Goal: Task Accomplishment & Management: Use online tool/utility

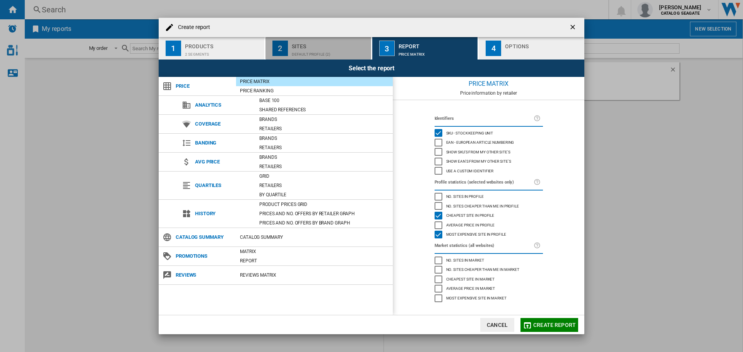
click at [316, 47] on div "Sites" at bounding box center [330, 44] width 76 height 8
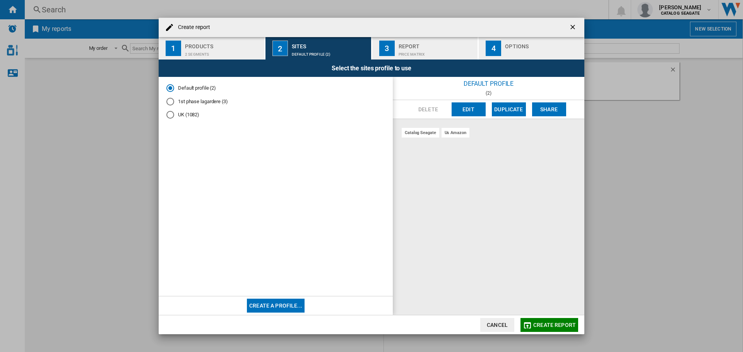
click at [463, 109] on button "Edit" at bounding box center [468, 110] width 34 height 14
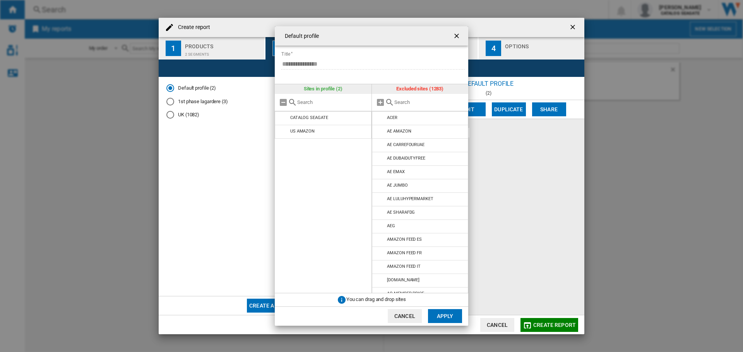
click at [394, 103] on input "{{::title}} {{::getI18NText('BUTTONS.CANCEL')}} ..." at bounding box center [429, 102] width 70 height 6
type input "amazon"
click at [380, 186] on md-icon "{{::title}} {{::getI18NText('BUTTONS.CANCEL')}} ..." at bounding box center [380, 185] width 9 height 9
click at [378, 211] on md-icon "{{::title}} {{::getI18NText('BUTTONS.CANCEL')}} ..." at bounding box center [380, 213] width 9 height 9
click at [382, 215] on md-icon "{{::title}} {{::getI18NText('BUTTONS.CANCEL')}} ..." at bounding box center [380, 213] width 9 height 9
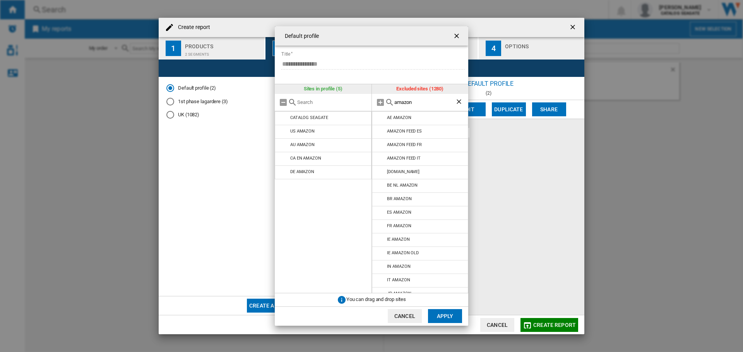
click at [382, 215] on md-icon "{{::title}} {{::getI18NText('BUTTONS.CANCEL')}} ..." at bounding box center [380, 213] width 9 height 9
click at [383, 241] on md-icon "{{::title}} {{::getI18NText('BUTTONS.CANCEL')}} ..." at bounding box center [380, 240] width 9 height 9
click at [378, 242] on md-icon "{{::title}} {{::getI18NText('BUTTONS.CANCEL')}} ..." at bounding box center [380, 240] width 9 height 9
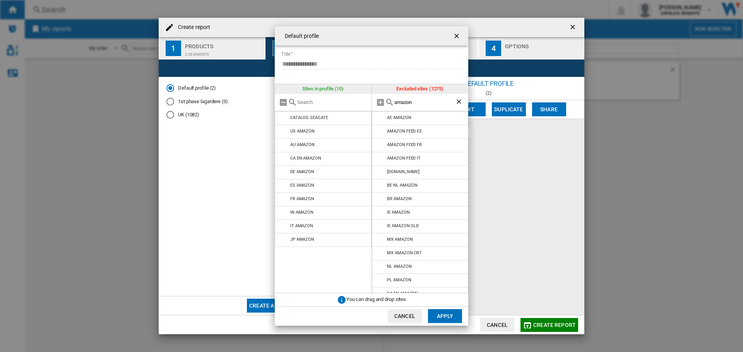
click at [378, 242] on md-icon "{{::title}} {{::getI18NText('BUTTONS.CANCEL')}} ..." at bounding box center [380, 240] width 9 height 9
click at [381, 256] on md-icon "{{::title}} {{::getI18NText('BUTTONS.CANCEL')}} ..." at bounding box center [380, 253] width 9 height 9
click at [381, 269] on md-icon "{{::title}} {{::getI18NText('BUTTONS.CANCEL')}} ..." at bounding box center [380, 267] width 9 height 9
click at [285, 278] on md-icon "{{::title}} {{::getI18NText('BUTTONS.CANCEL')}} ..." at bounding box center [283, 280] width 9 height 9
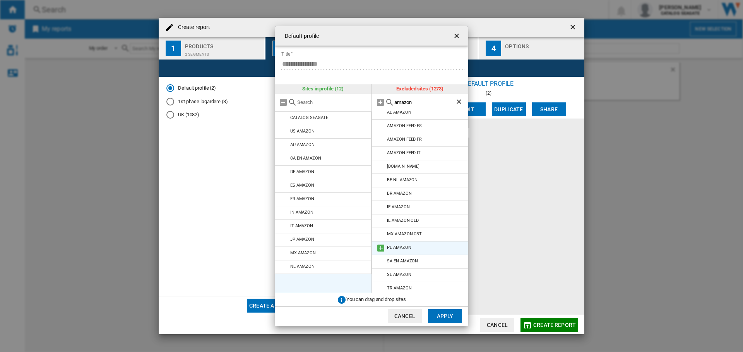
scroll to position [8, 0]
click at [381, 274] on md-icon "{{::title}} {{::getI18NText('BUTTONS.CANCEL')}} ..." at bounding box center [380, 272] width 9 height 9
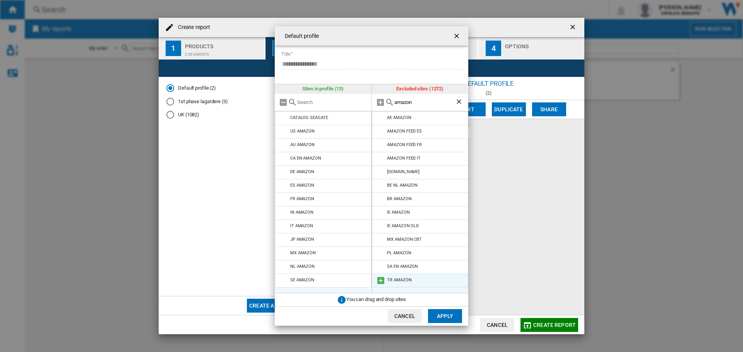
click at [379, 282] on md-icon "{{::title}} {{::getI18NText('BUTTONS.CANCEL')}} ..." at bounding box center [380, 280] width 9 height 9
click at [449, 312] on button "Apply" at bounding box center [445, 316] width 34 height 14
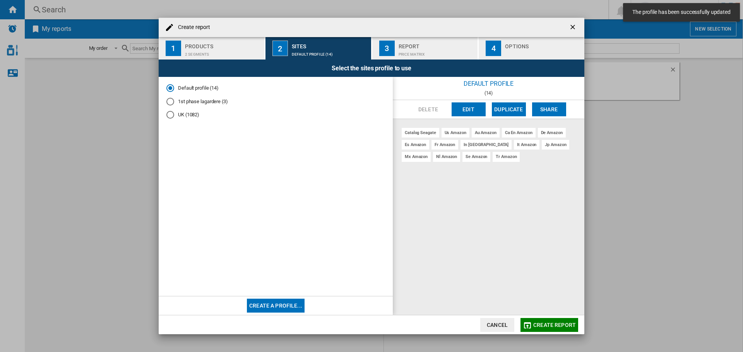
click at [430, 44] on div "Report" at bounding box center [436, 44] width 76 height 8
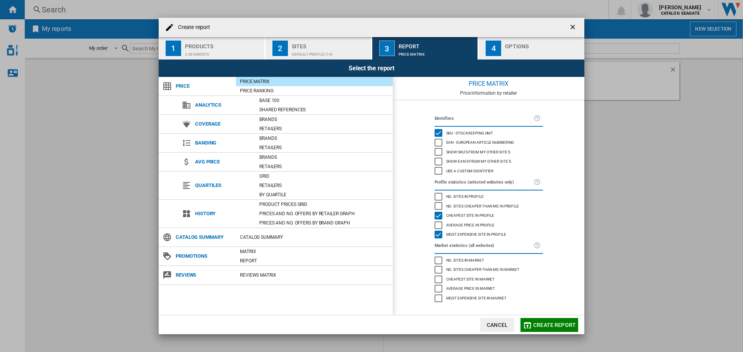
click at [501, 53] on button "4 Options" at bounding box center [532, 48] width 106 height 22
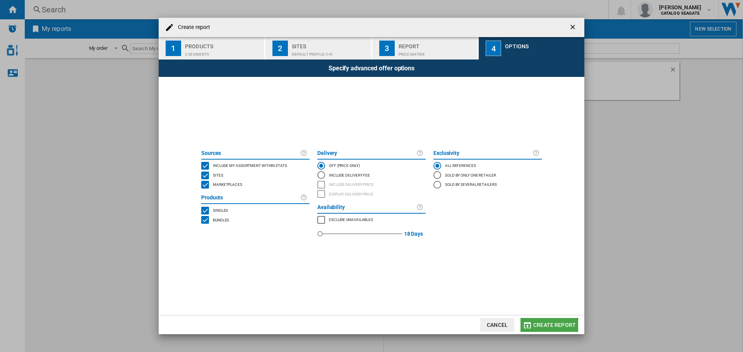
click at [543, 327] on span "Create report" at bounding box center [554, 325] width 43 height 6
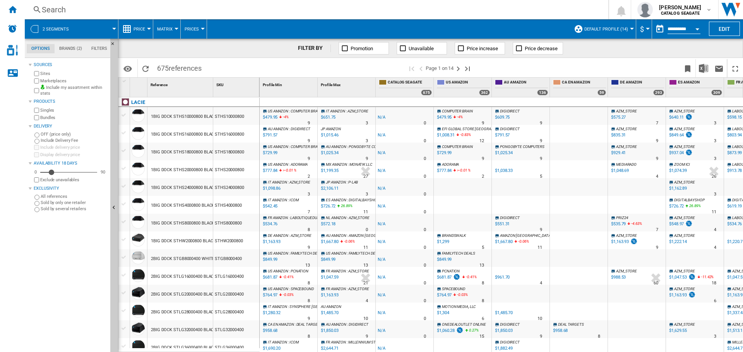
click at [173, 34] on button "Matrix" at bounding box center [166, 28] width 19 height 19
click at [144, 30] on md-backdrop at bounding box center [371, 176] width 743 height 352
click at [144, 30] on span "Price" at bounding box center [139, 29] width 12 height 5
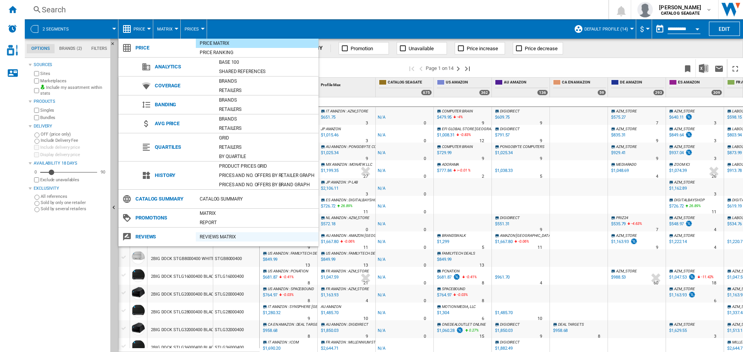
click at [231, 236] on div "REVIEWS Matrix" at bounding box center [257, 237] width 123 height 8
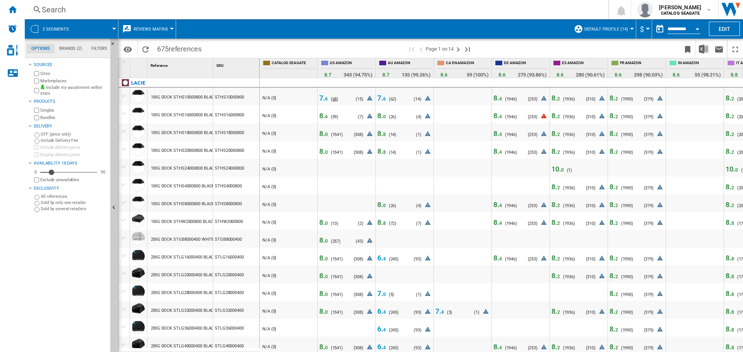
click at [334, 98] on span "68" at bounding box center [334, 99] width 5 height 5
click at [325, 96] on span "6" at bounding box center [326, 98] width 3 height 8
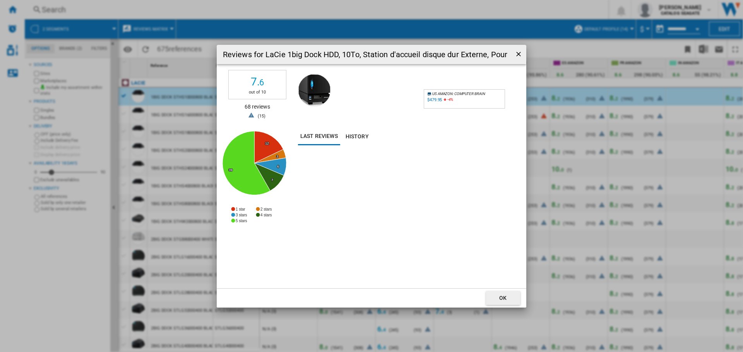
click at [250, 106] on div "68 reviews" at bounding box center [257, 109] width 58 height 12
click at [251, 89] on span "7. 6" at bounding box center [257, 81] width 57 height 15
click at [255, 85] on span "7. 6" at bounding box center [258, 81] width 14 height 13
click at [518, 55] on ng-md-icon "getI18NText('BUTTONS.CLOSE_DIALOG')" at bounding box center [519, 54] width 9 height 9
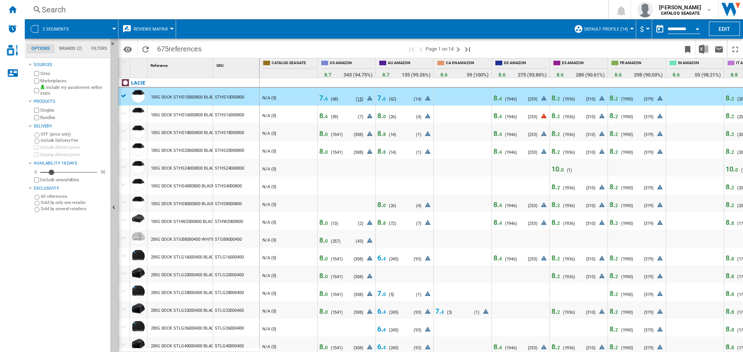
click at [361, 99] on span "15" at bounding box center [359, 99] width 5 height 5
click at [371, 98] on icon at bounding box center [368, 99] width 9 height 9
click at [335, 98] on span "68" at bounding box center [334, 99] width 5 height 5
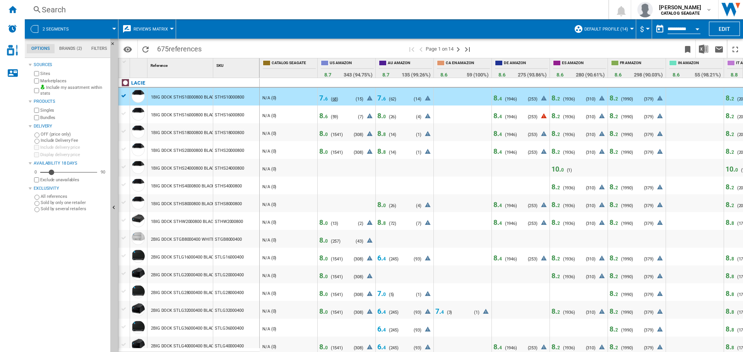
click at [335, 98] on span "68" at bounding box center [334, 99] width 5 height 5
click at [332, 118] on span "59" at bounding box center [334, 117] width 5 height 5
click at [333, 110] on div at bounding box center [346, 110] width 55 height 5
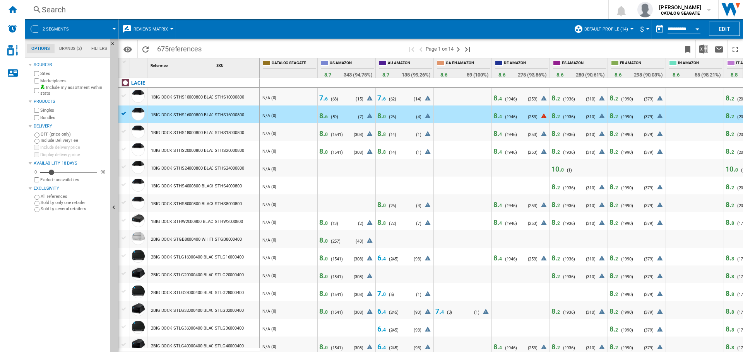
click at [328, 116] on span "6" at bounding box center [326, 116] width 3 height 5
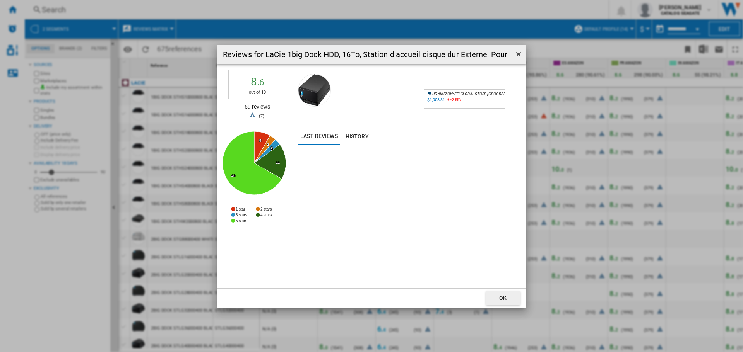
click at [436, 99] on div "$1,008.31" at bounding box center [436, 99] width 18 height 5
click at [515, 52] on ng-md-icon "getI18NText('BUTTONS.CLOSE_DIALOG')" at bounding box center [519, 54] width 9 height 9
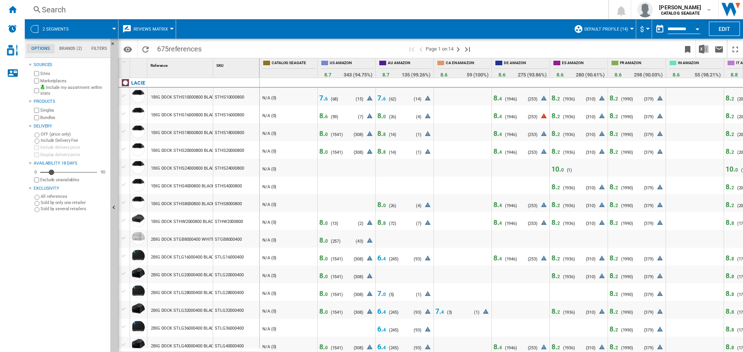
click at [327, 222] on span "0" at bounding box center [326, 223] width 3 height 5
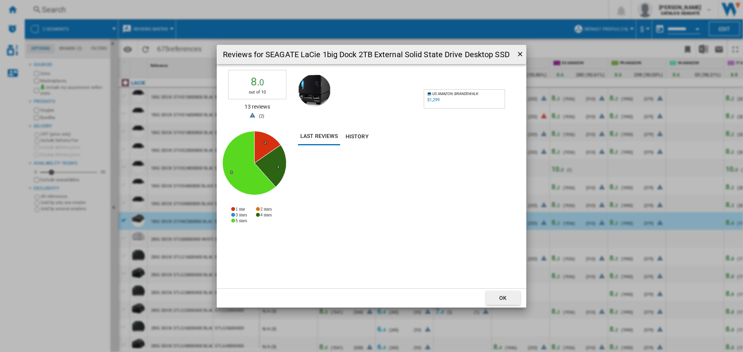
click at [433, 99] on div "$1,299" at bounding box center [433, 99] width 12 height 5
click at [519, 56] on ng-md-icon "getI18NText('BUTTONS.CLOSE_DIALOG')" at bounding box center [520, 54] width 9 height 9
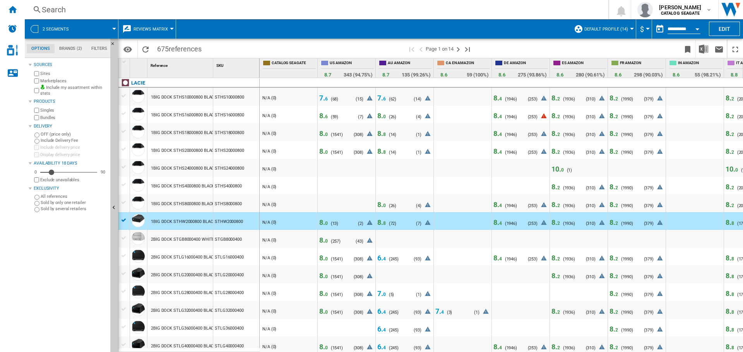
click at [501, 8] on div "Search" at bounding box center [315, 9] width 546 height 11
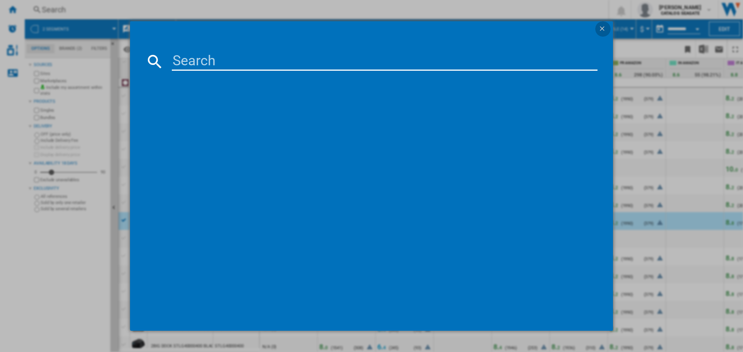
click at [602, 26] on ng-md-icon "getI18NText('BUTTONS.CLOSE_DIALOG')" at bounding box center [602, 29] width 9 height 9
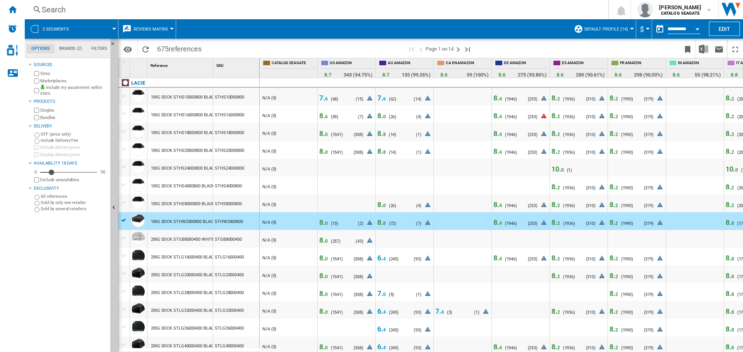
click at [549, 31] on span at bounding box center [373, 28] width 394 height 19
click at [340, 217] on div at bounding box center [346, 216] width 55 height 5
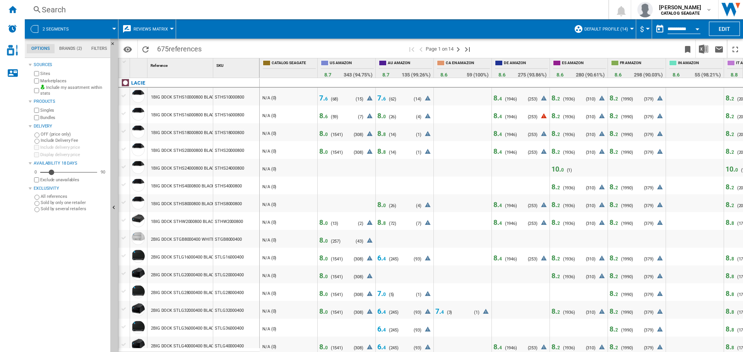
click at [336, 224] on div "( 13 )" at bounding box center [335, 223] width 8 height 5
click at [307, 223] on div at bounding box center [295, 225] width 39 height 12
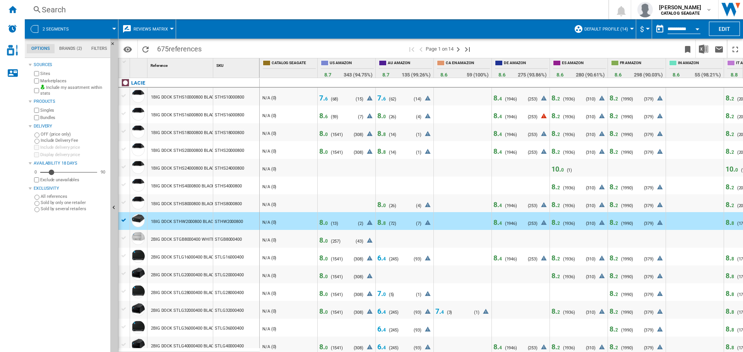
click at [347, 219] on div at bounding box center [348, 225] width 20 height 12
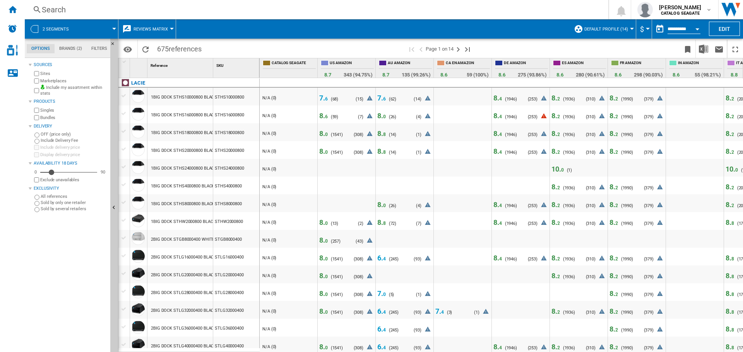
click at [321, 224] on span "8. 0" at bounding box center [323, 223] width 9 height 8
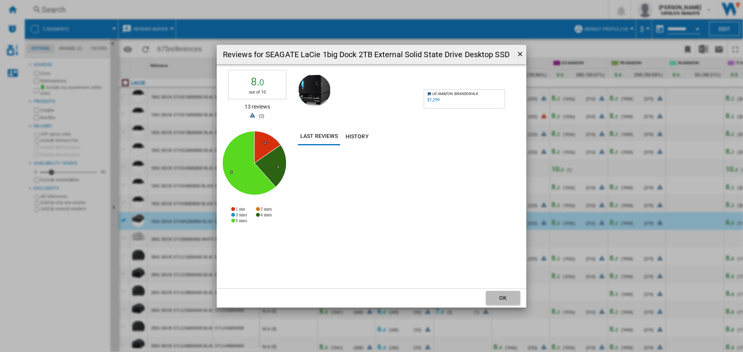
click at [506, 301] on button "OK" at bounding box center [503, 298] width 34 height 14
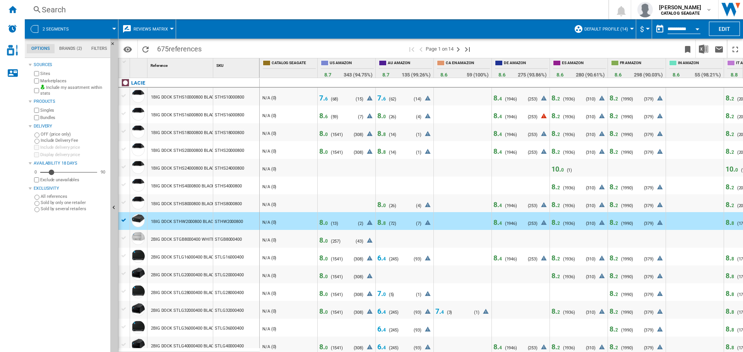
click at [293, 6] on div "Search" at bounding box center [315, 9] width 546 height 11
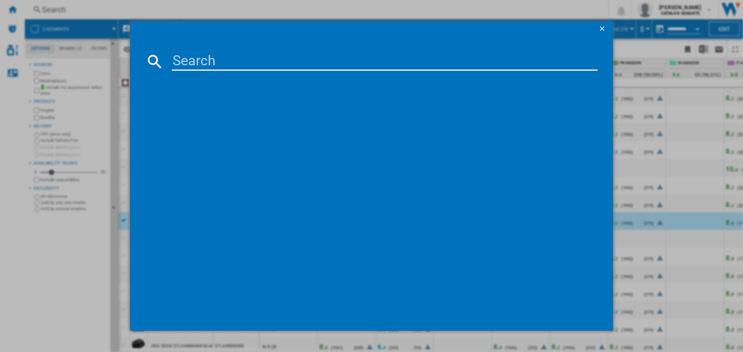
click at [298, 3] on div at bounding box center [371, 176] width 743 height 352
click at [600, 27] on ng-md-icon "getI18NText('BUTTONS.CLOSE_DIALOG')" at bounding box center [602, 29] width 9 height 9
